Goal: Use online tool/utility: Utilize a website feature to perform a specific function

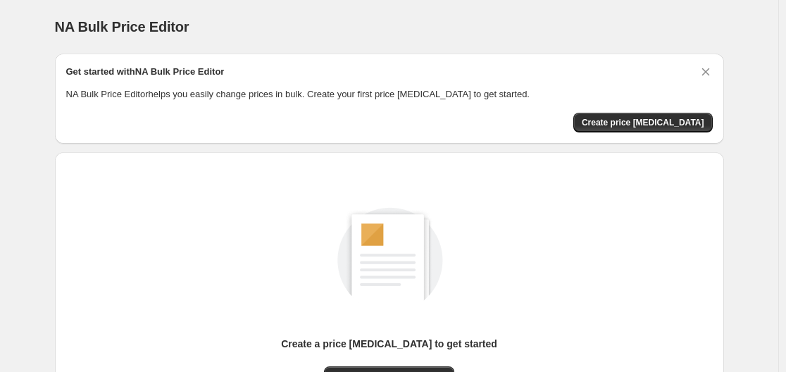
scroll to position [156, 0]
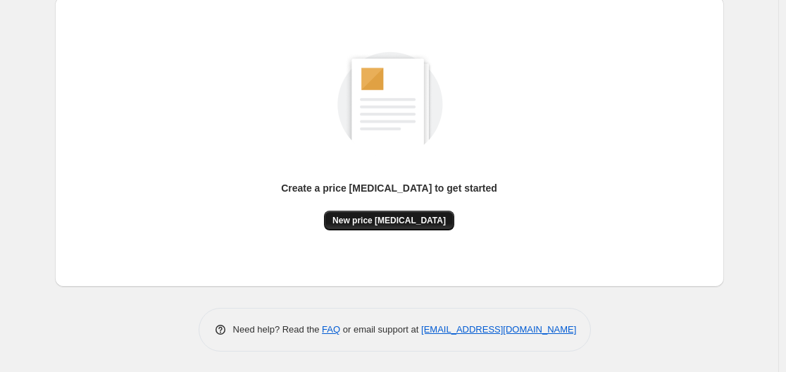
click at [416, 222] on span "New price change job" at bounding box center [389, 220] width 113 height 11
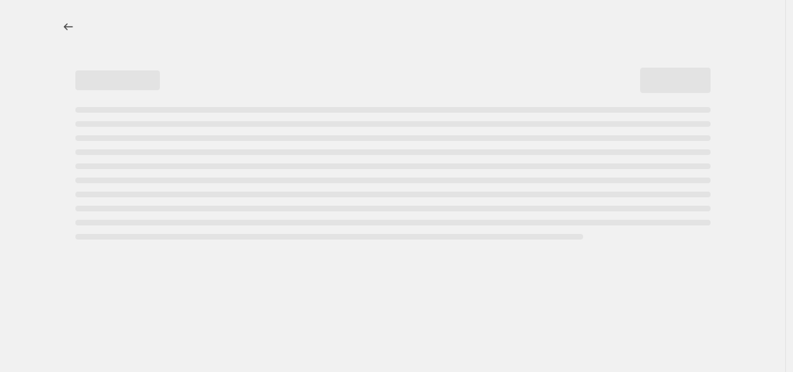
select select "percentage"
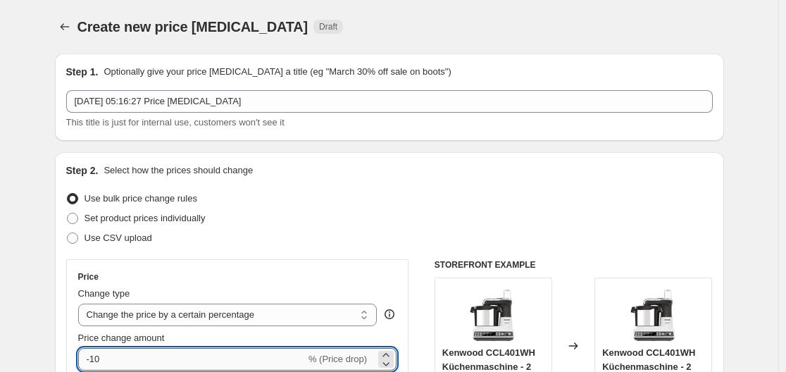
click at [192, 350] on input "-10" at bounding box center [192, 359] width 228 height 23
type input "-1"
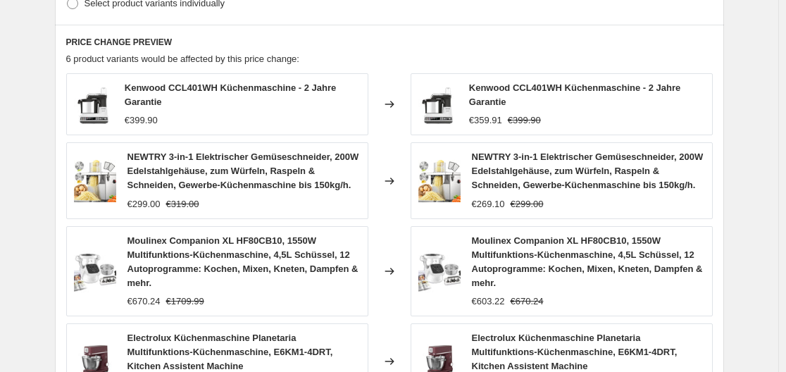
scroll to position [1086, 0]
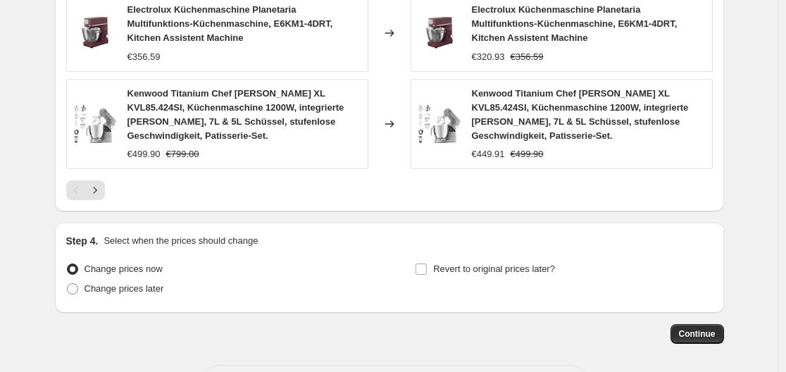
type input "-35"
click at [698, 328] on span "Continue" at bounding box center [697, 333] width 37 height 11
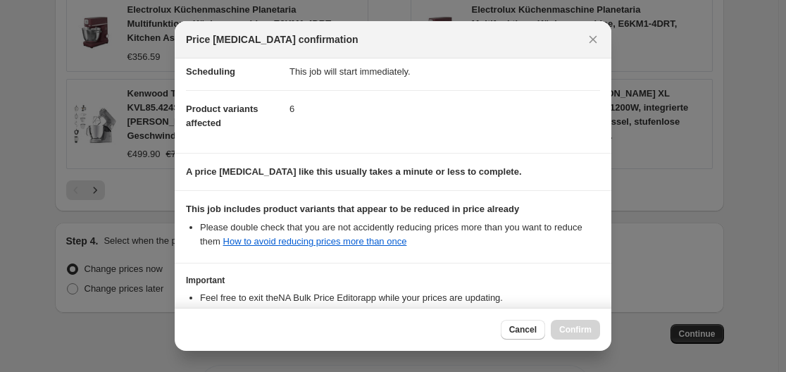
scroll to position [0, 0]
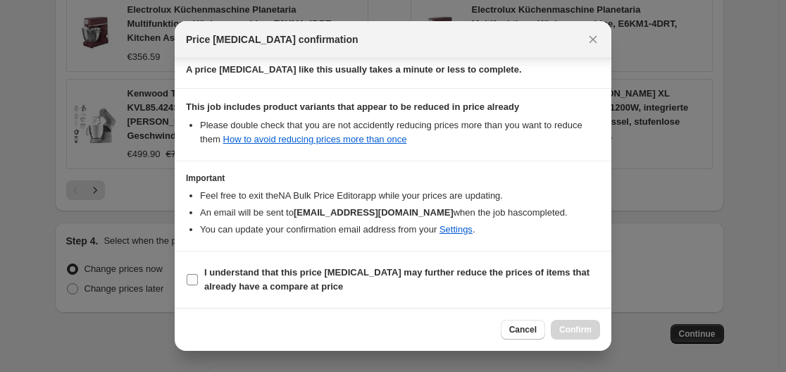
click at [388, 288] on span "I understand that this price change job may further reduce the prices of items …" at bounding box center [402, 280] width 396 height 28
click at [198, 285] on input "I understand that this price change job may further reduce the prices of items …" at bounding box center [192, 279] width 11 height 11
checkbox input "true"
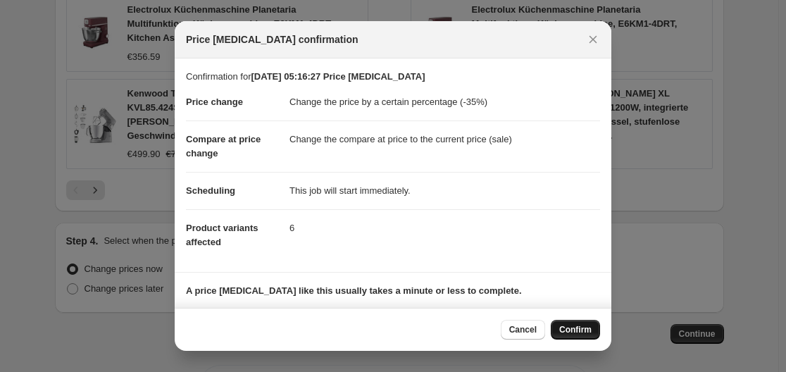
click at [579, 332] on span "Confirm" at bounding box center [575, 329] width 32 height 11
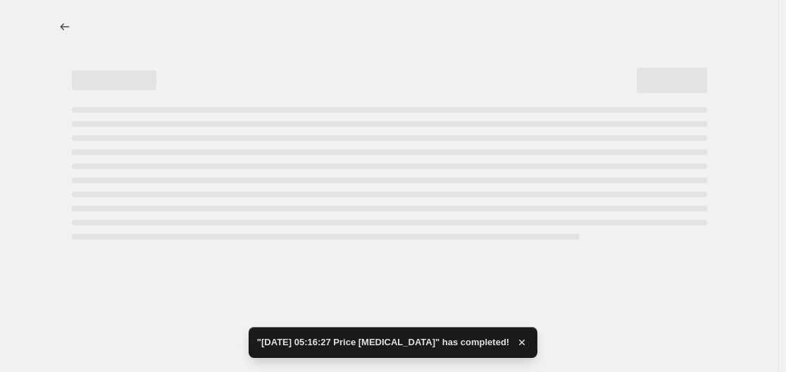
select select "percentage"
